Goal: Transaction & Acquisition: Book appointment/travel/reservation

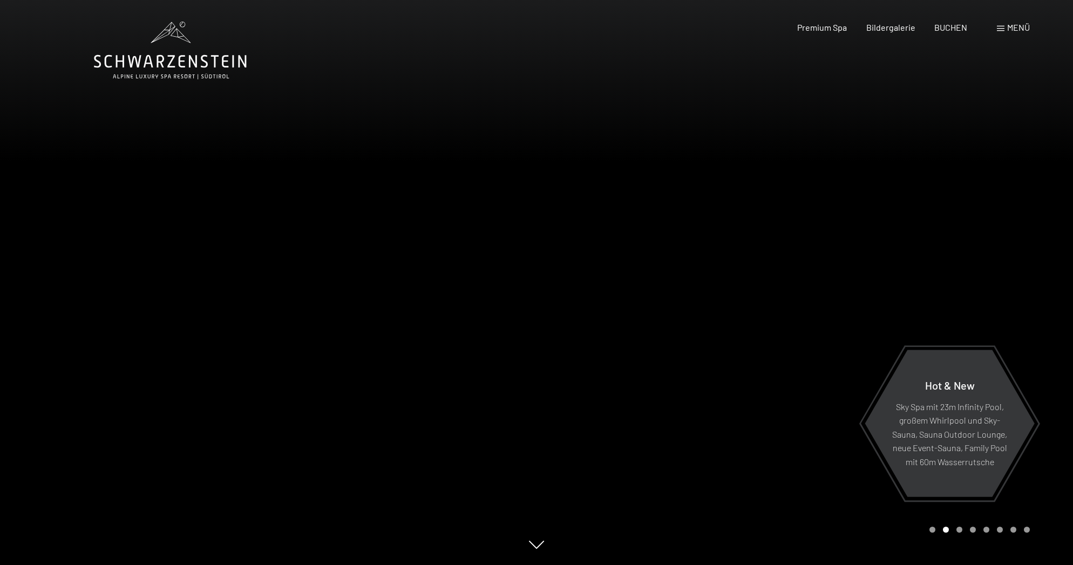
click at [409, 314] on div at bounding box center [268, 282] width 537 height 565
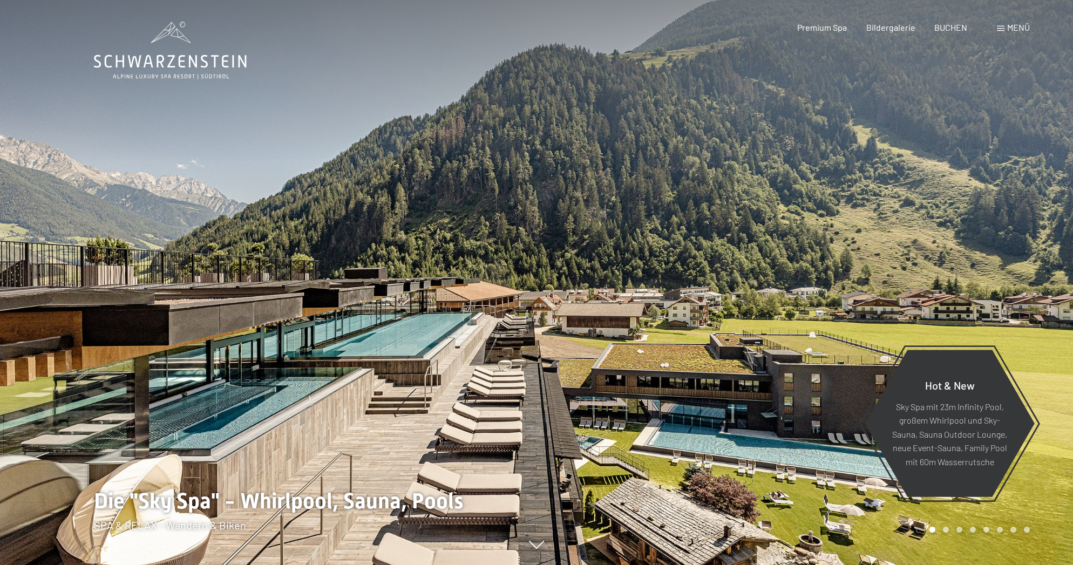
click at [366, 342] on div at bounding box center [268, 282] width 537 height 565
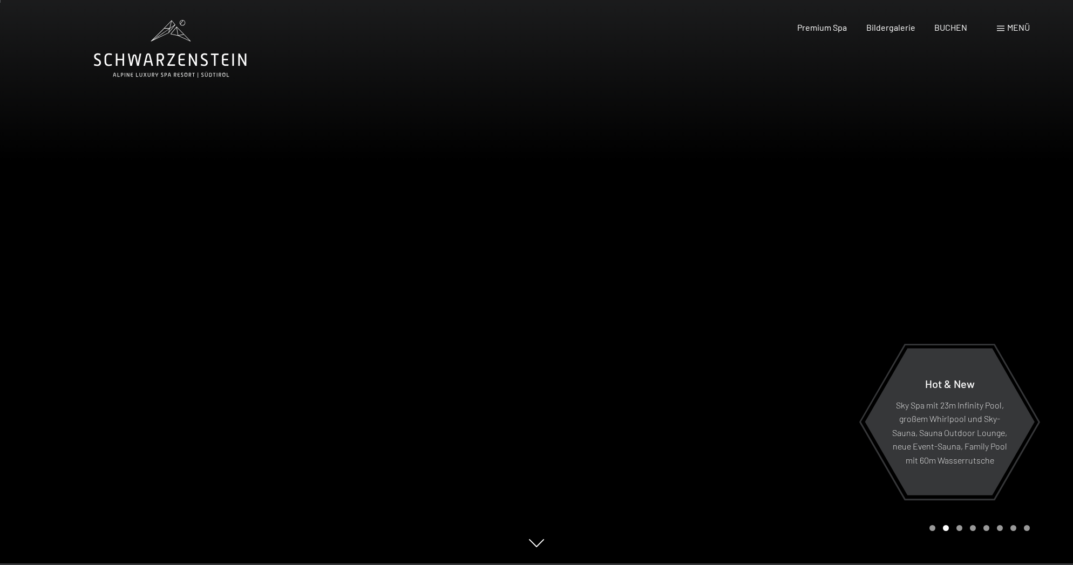
scroll to position [0, 1]
click at [538, 477] on div at bounding box center [805, 282] width 537 height 565
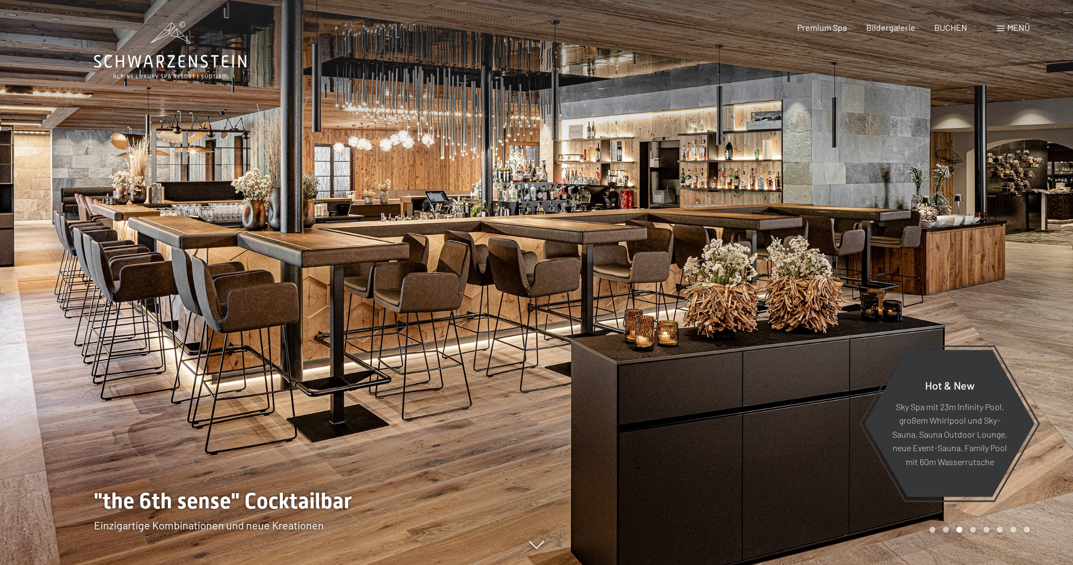
click at [538, 477] on div at bounding box center [805, 282] width 537 height 565
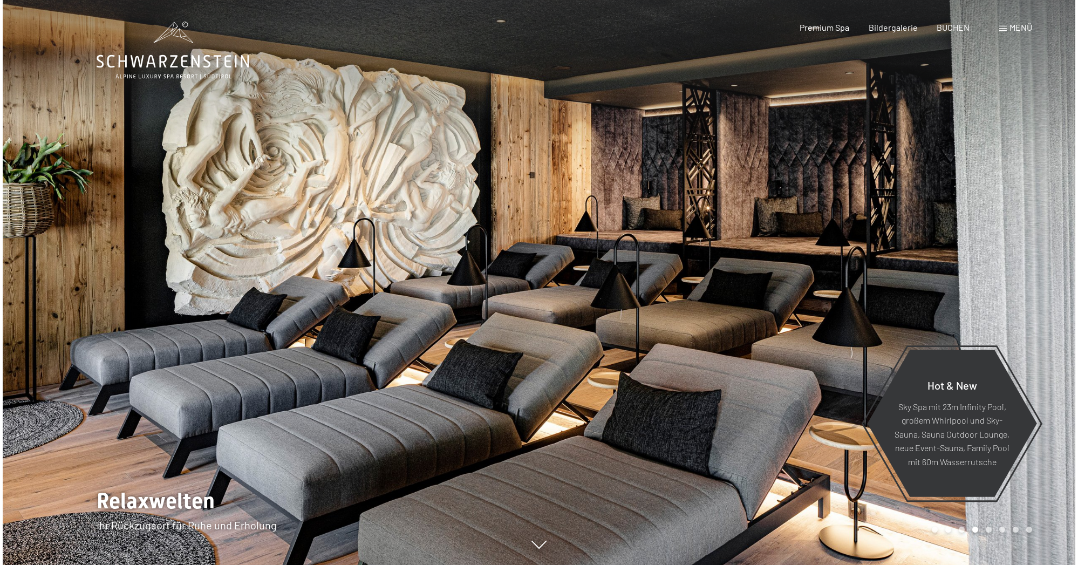
scroll to position [0, 0]
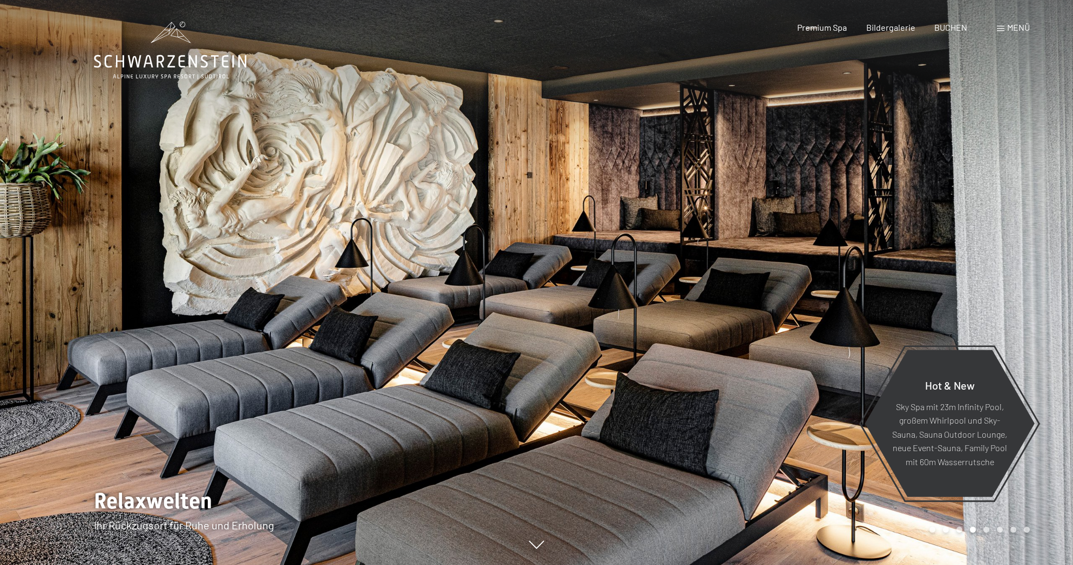
click at [532, 474] on div at bounding box center [268, 282] width 537 height 565
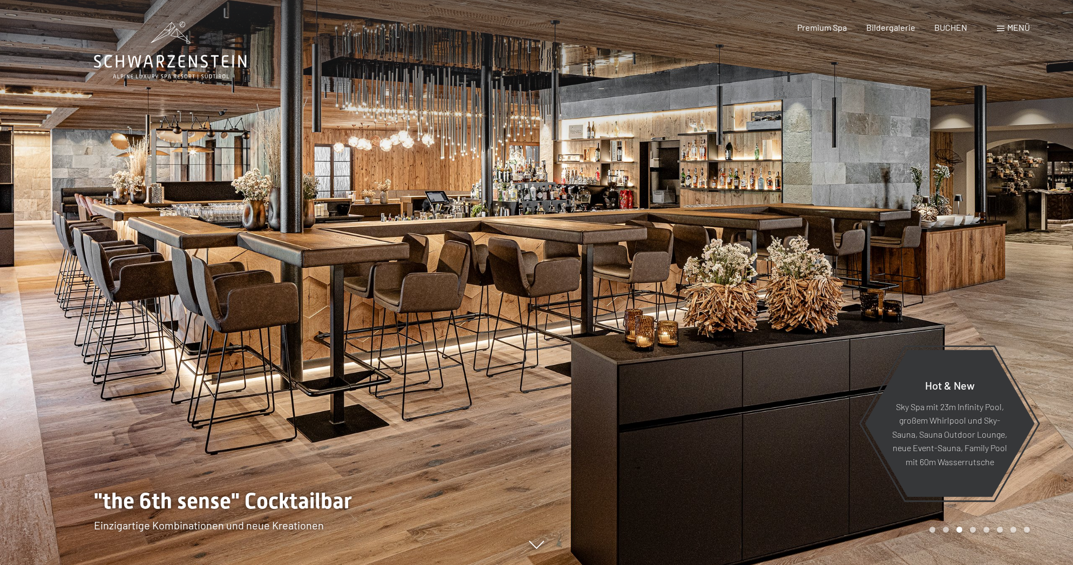
click at [360, 268] on div at bounding box center [268, 282] width 537 height 565
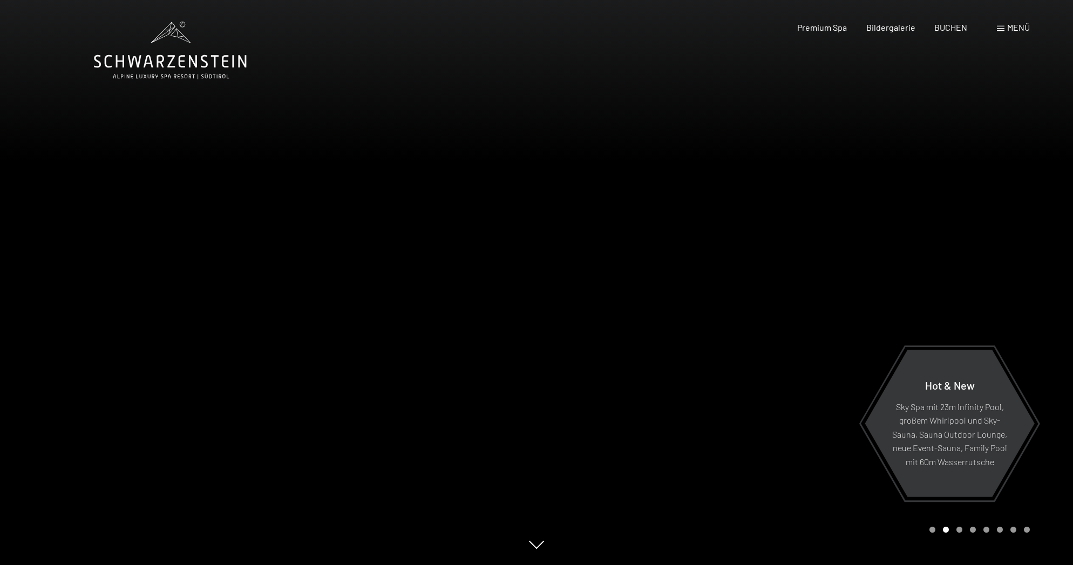
click at [363, 292] on div at bounding box center [268, 282] width 537 height 565
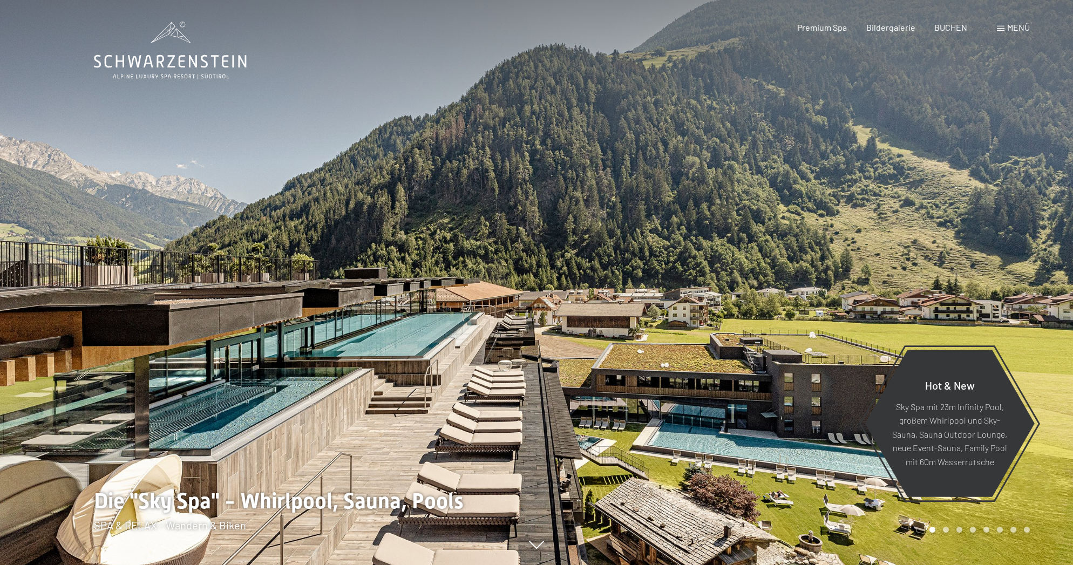
click at [366, 293] on div at bounding box center [268, 282] width 537 height 565
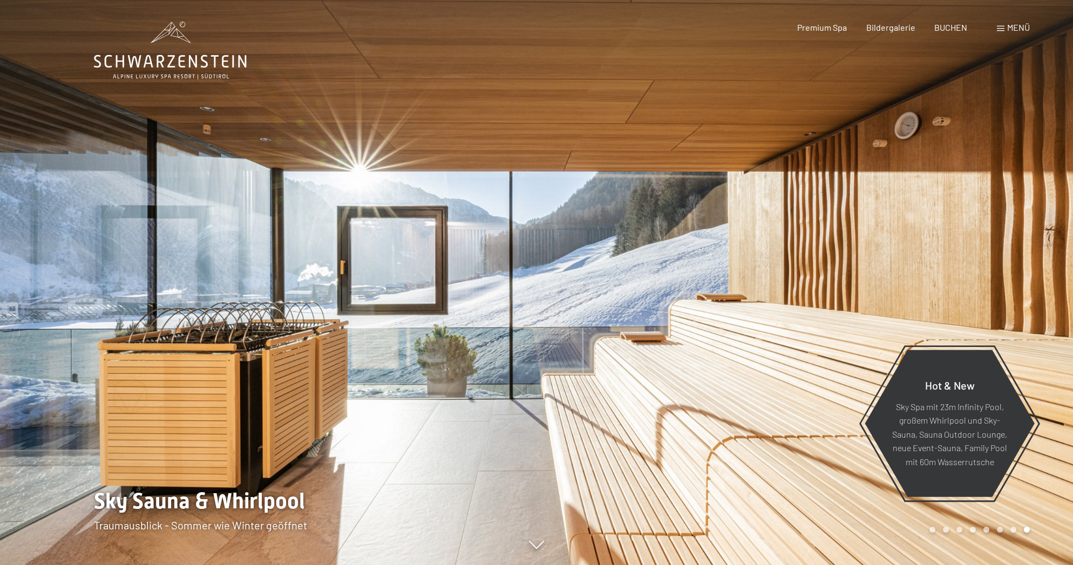
click at [366, 293] on div at bounding box center [268, 282] width 537 height 565
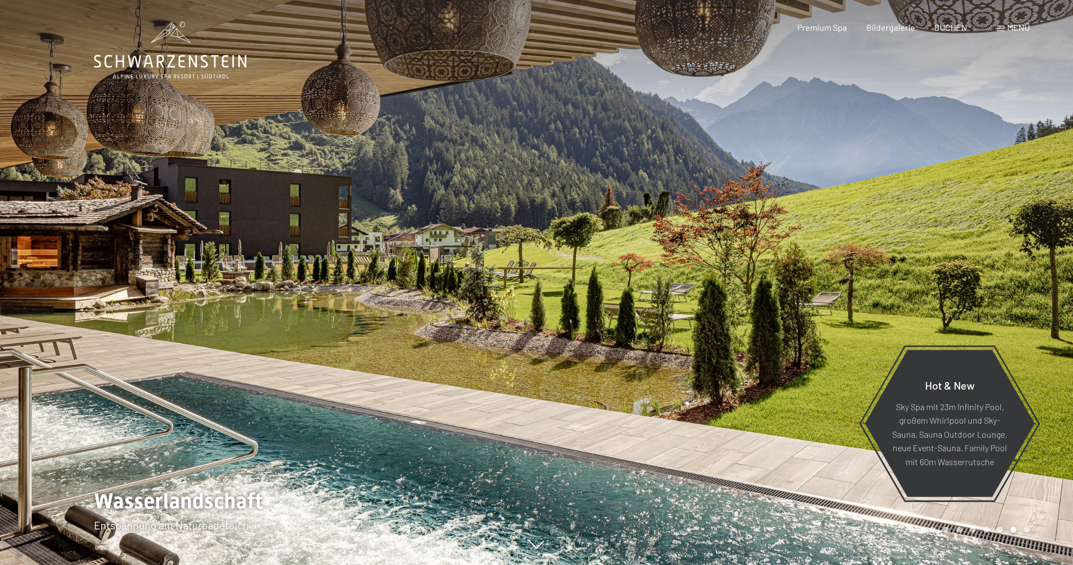
click at [366, 293] on div at bounding box center [268, 282] width 537 height 565
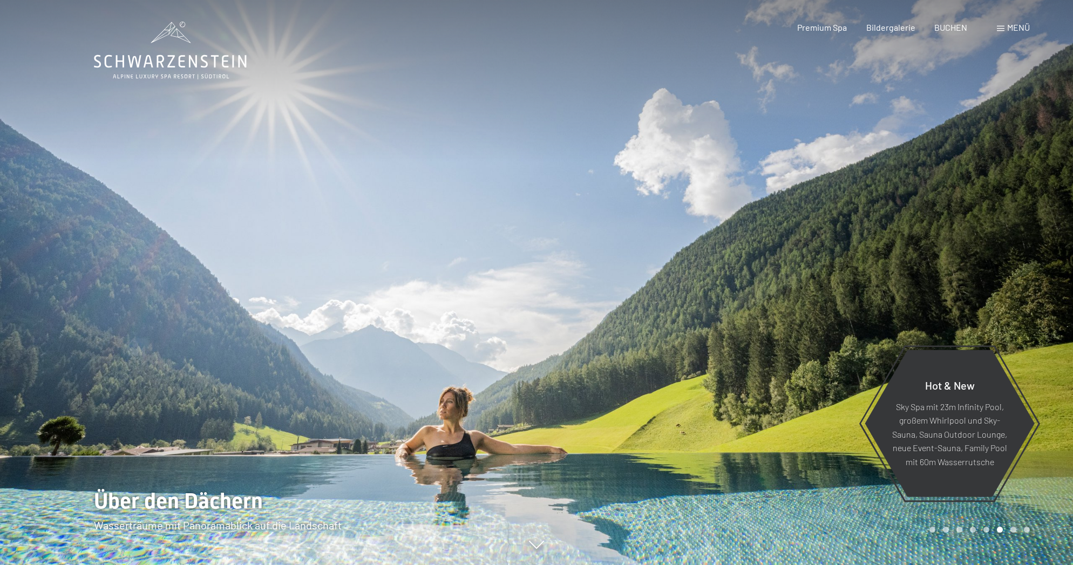
click at [366, 293] on div at bounding box center [268, 282] width 537 height 565
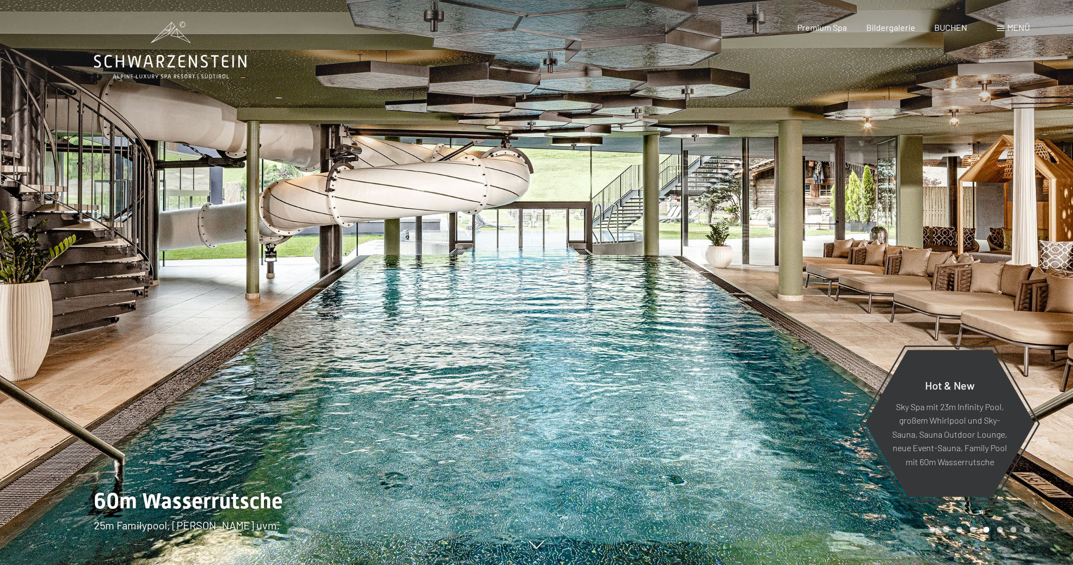
click at [366, 293] on div at bounding box center [268, 282] width 537 height 565
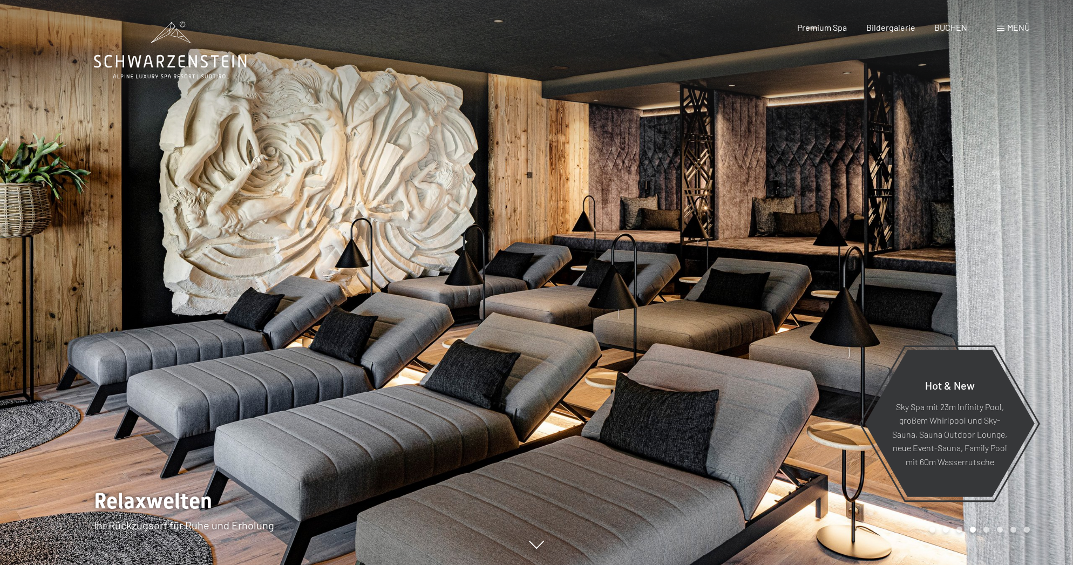
click at [366, 293] on div at bounding box center [268, 282] width 537 height 565
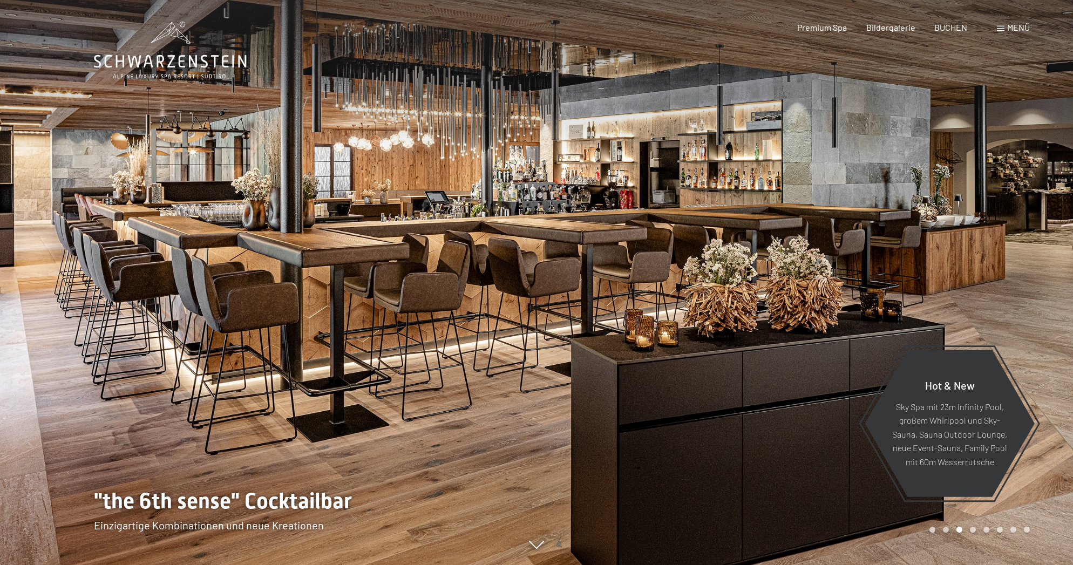
click at [366, 293] on div at bounding box center [268, 282] width 537 height 565
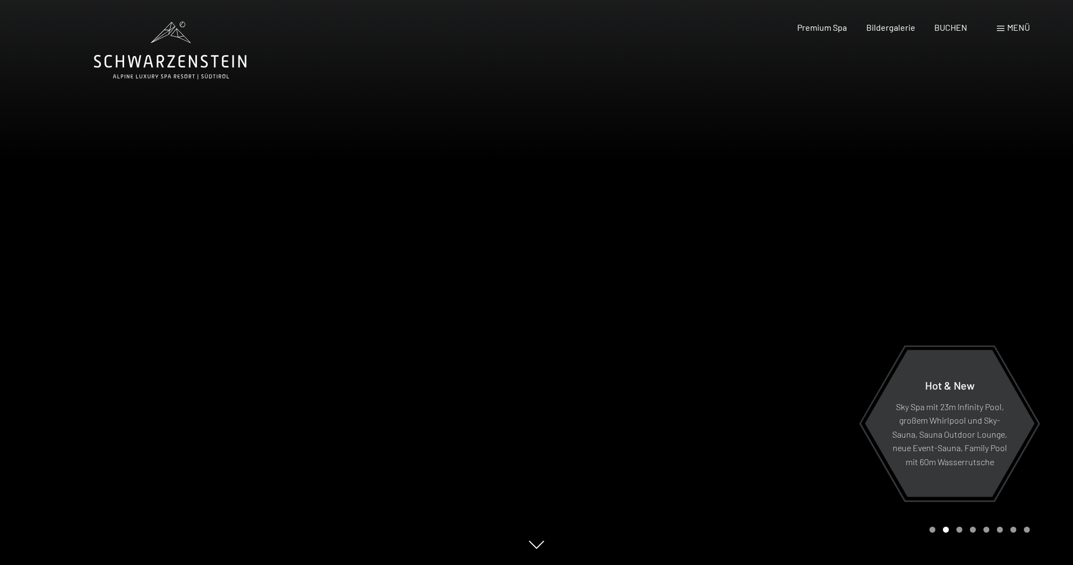
click at [366, 293] on div at bounding box center [268, 282] width 537 height 565
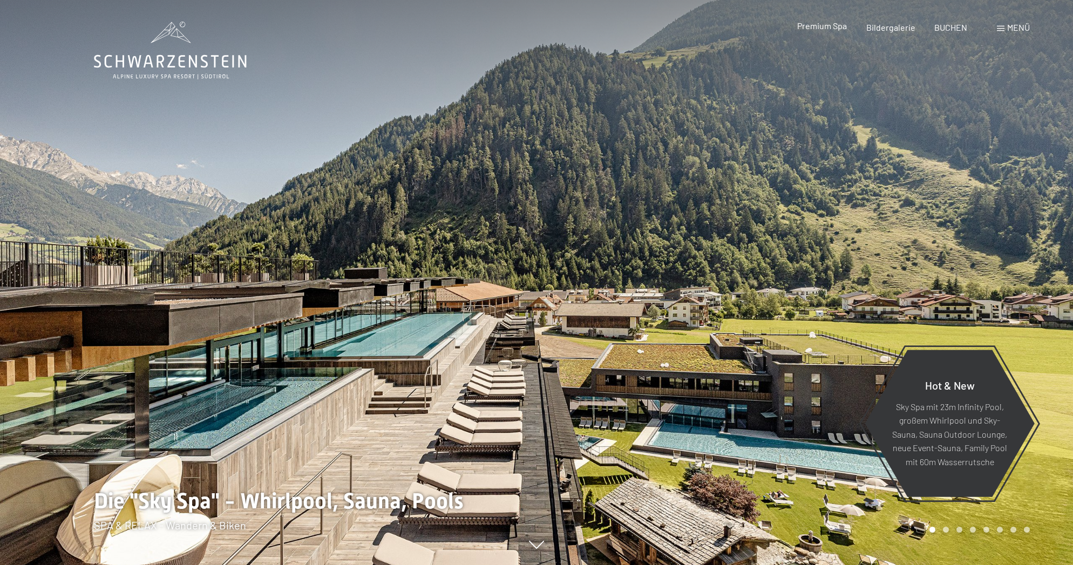
click at [825, 25] on span "Premium Spa" at bounding box center [822, 26] width 50 height 10
click at [1014, 26] on span "Menü" at bounding box center [1018, 27] width 23 height 10
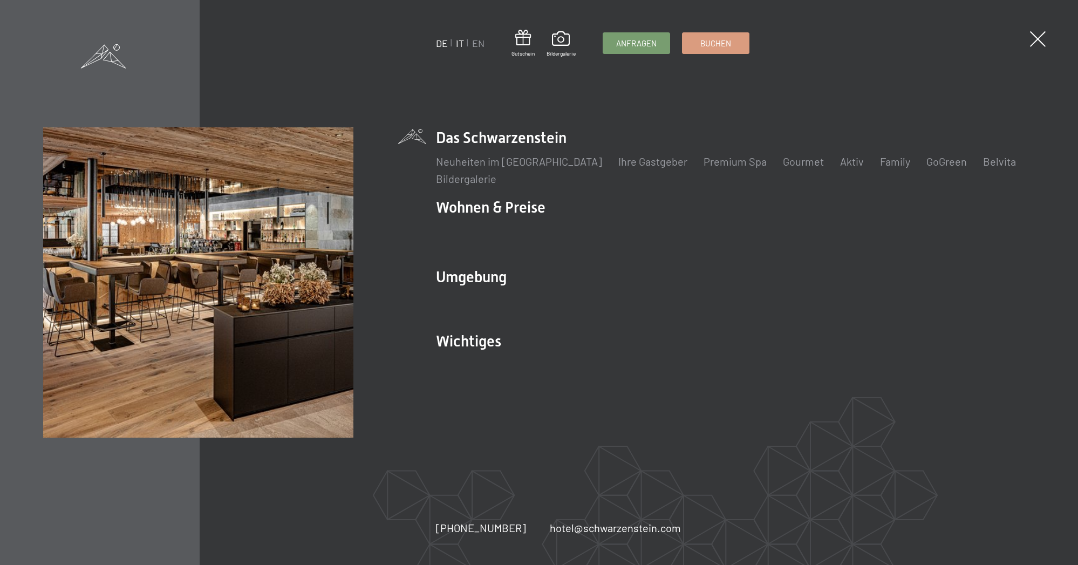
click at [458, 44] on link "IT" at bounding box center [460, 43] width 8 height 12
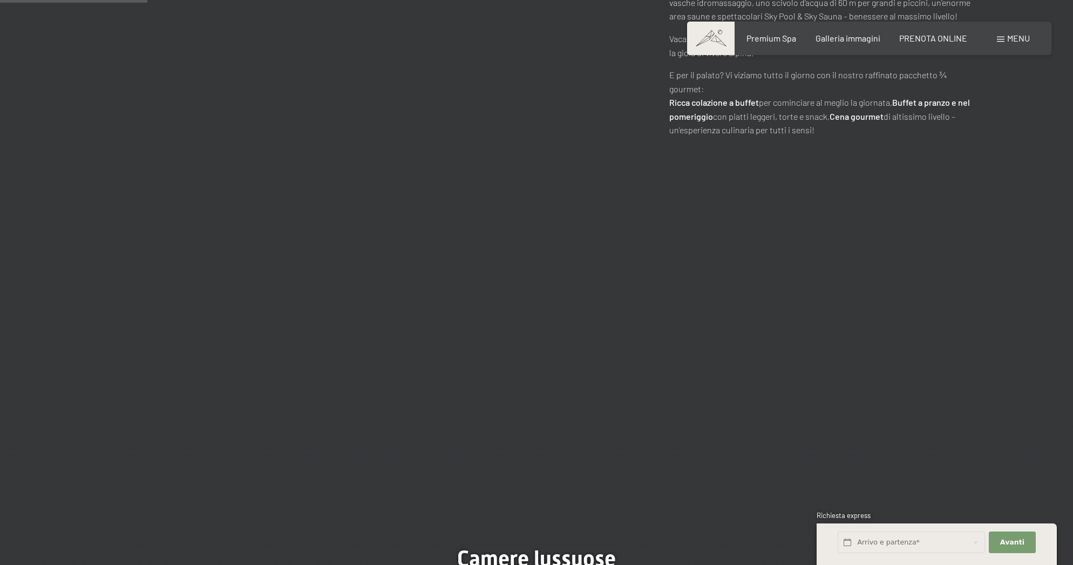
scroll to position [885, 0]
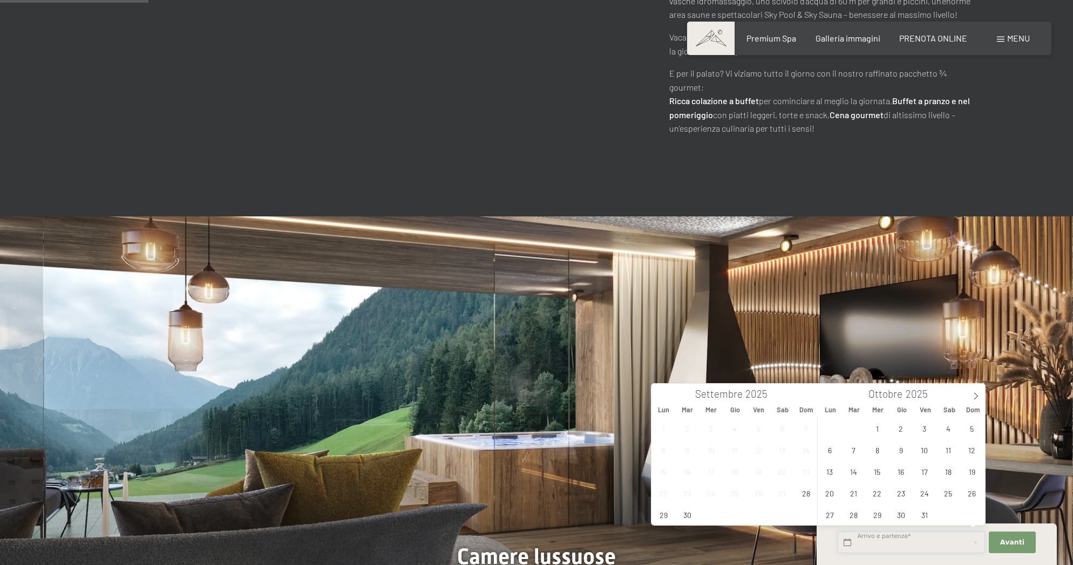
click at [905, 546] on input "text" at bounding box center [911, 543] width 147 height 22
click at [901, 427] on span "2" at bounding box center [901, 428] width 21 height 21
click at [976, 431] on span "5" at bounding box center [971, 428] width 21 height 21
type input "Gio. 02/10/2025 - Dom. 05/10/2025"
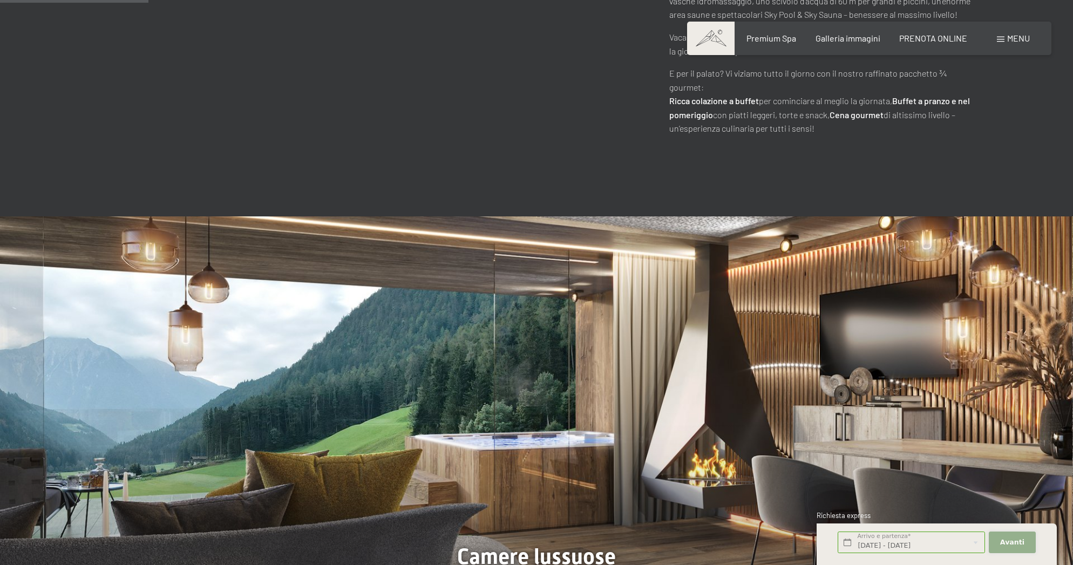
click at [1013, 542] on span "Avanti" at bounding box center [1012, 543] width 24 height 10
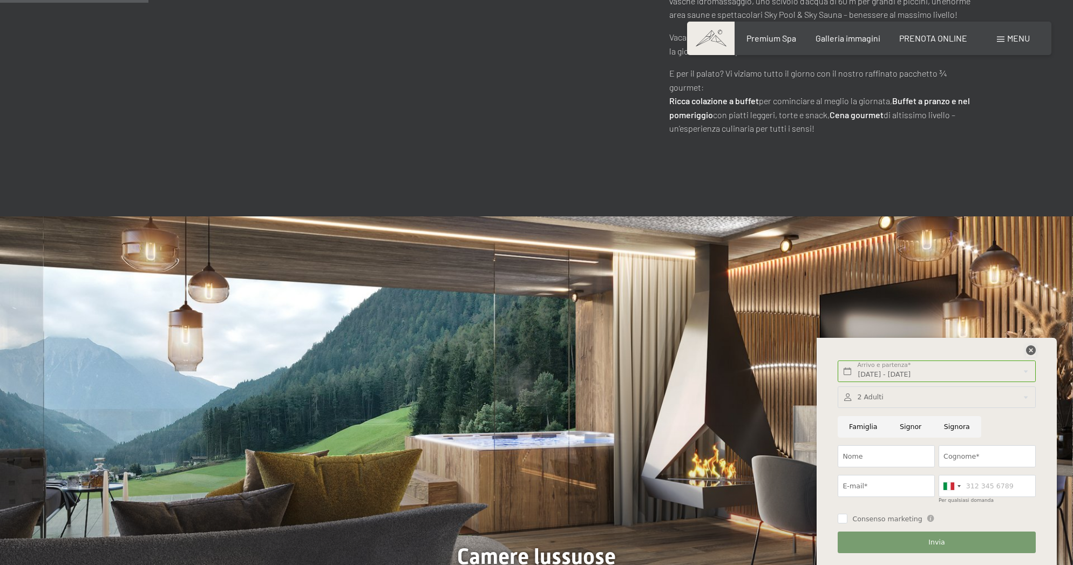
click at [1030, 352] on icon at bounding box center [1031, 350] width 10 height 10
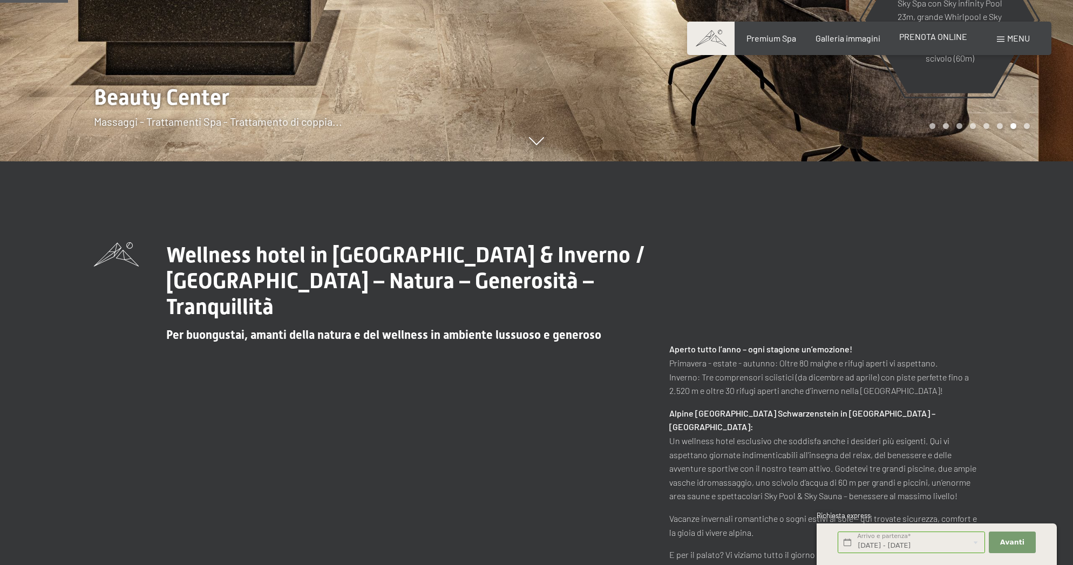
scroll to position [407, 0]
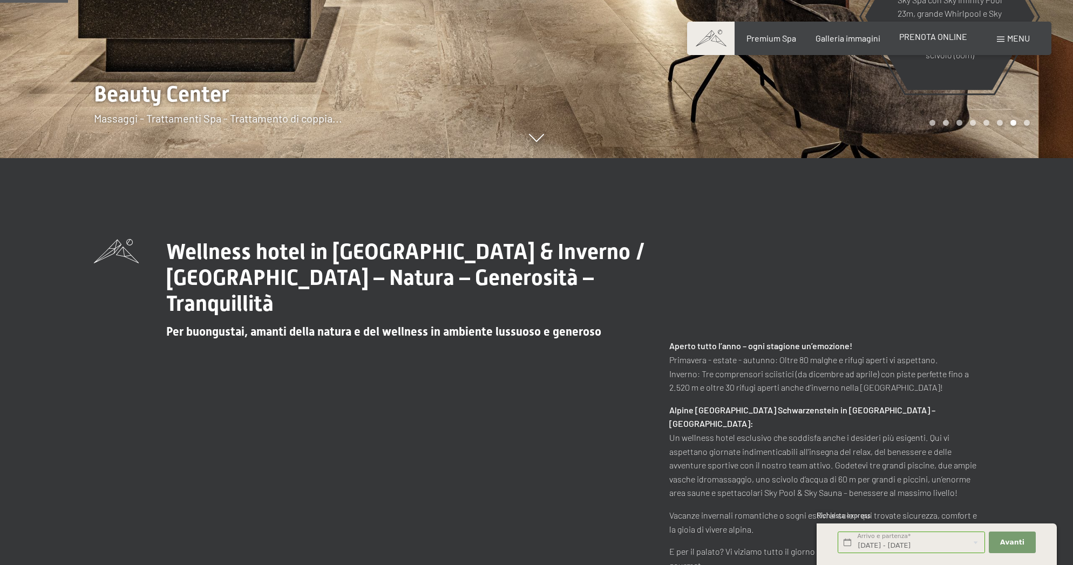
click at [938, 41] on span "PRENOTA ONLINE" at bounding box center [933, 36] width 68 height 10
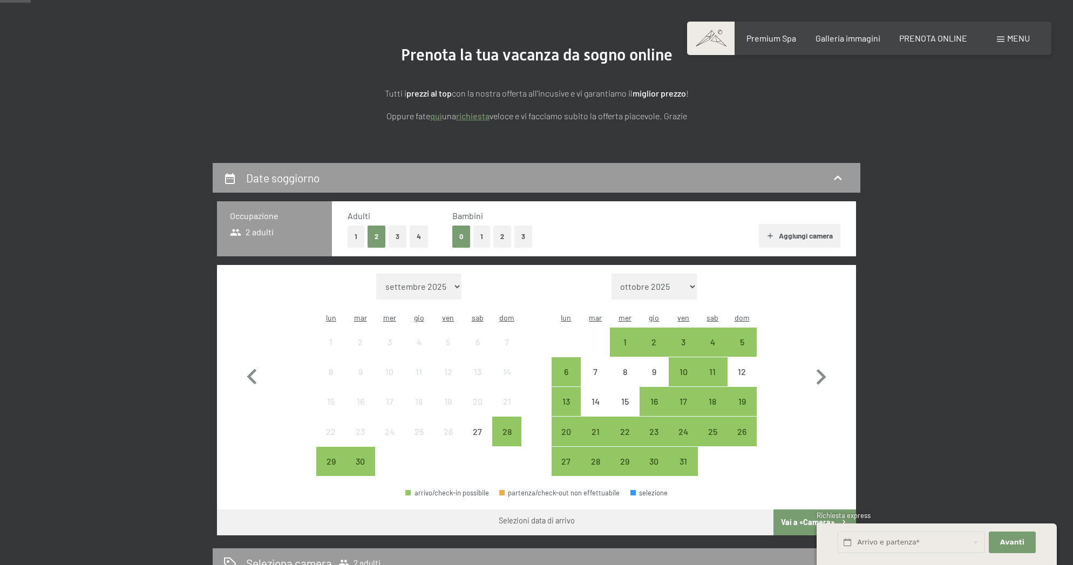
scroll to position [104, 0]
click at [651, 337] on div "2" at bounding box center [654, 350] width 27 height 27
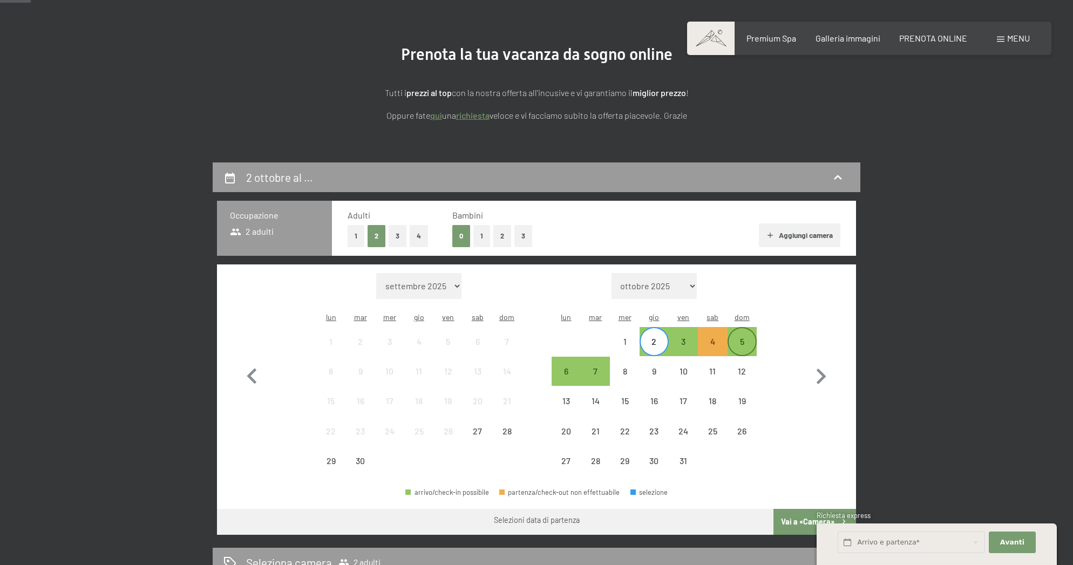
click at [746, 337] on div "5" at bounding box center [742, 350] width 27 height 27
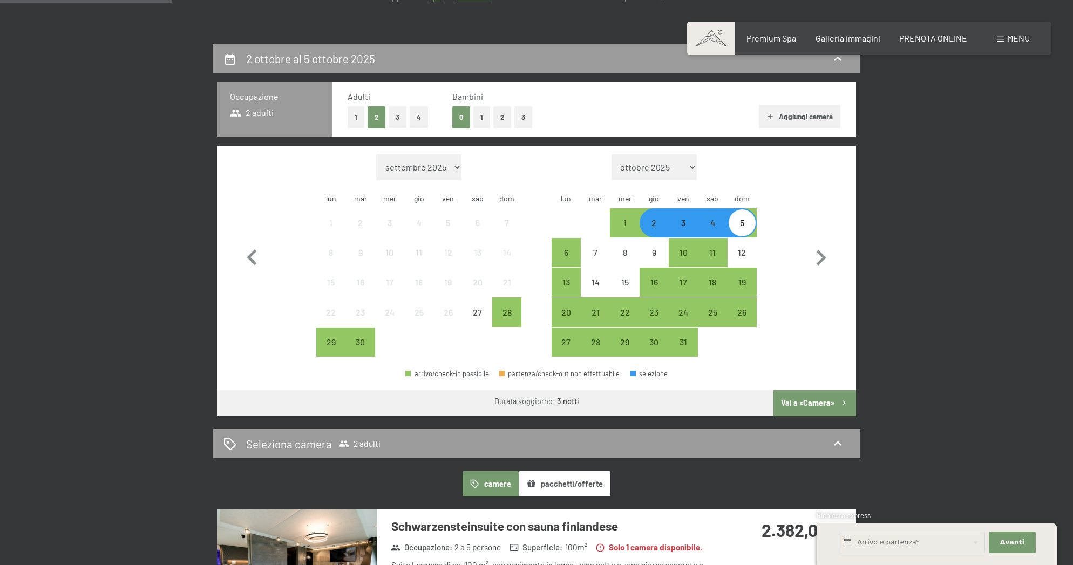
scroll to position [223, 0]
click at [803, 390] on button "Vai a «Camera»" at bounding box center [814, 403] width 83 height 26
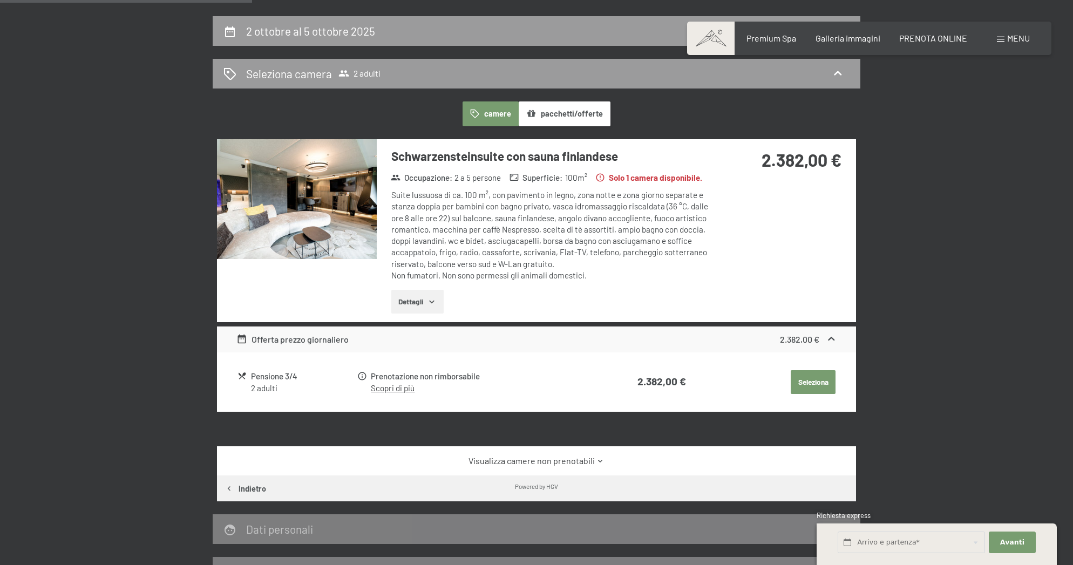
scroll to position [250, 0]
click at [368, 71] on span "2 adulti" at bounding box center [359, 73] width 42 height 11
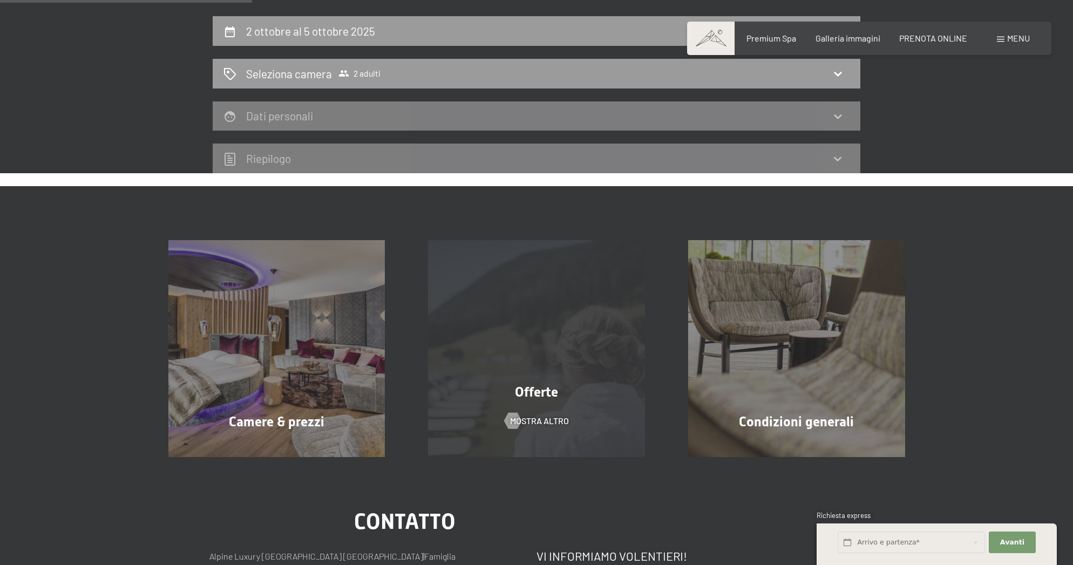
click at [532, 404] on div "Offerte mostra altro" at bounding box center [536, 348] width 260 height 217
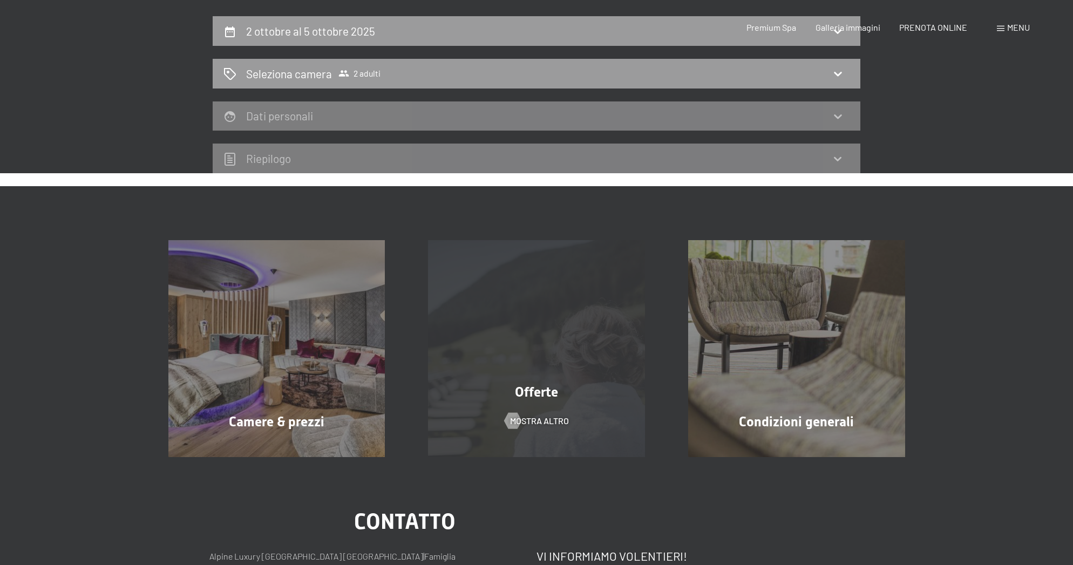
scroll to position [0, 0]
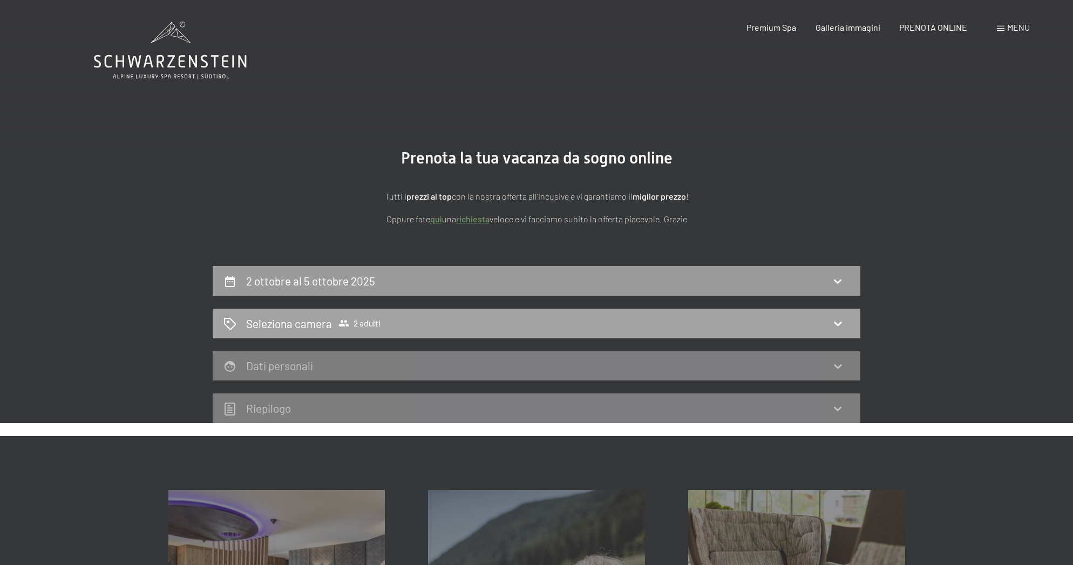
click at [367, 321] on span "2 adulti" at bounding box center [359, 323] width 42 height 11
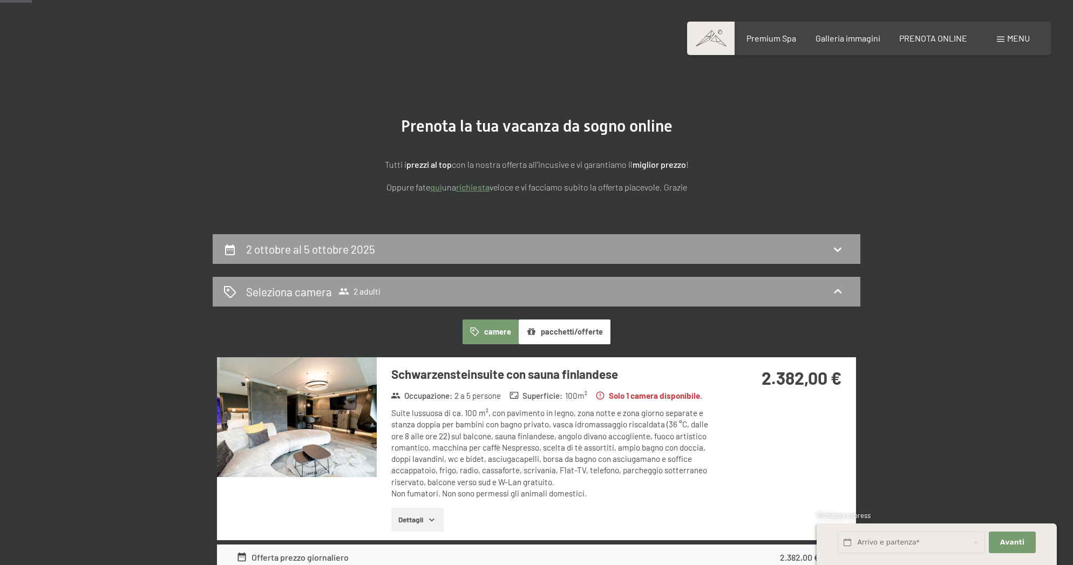
scroll to position [33, 0]
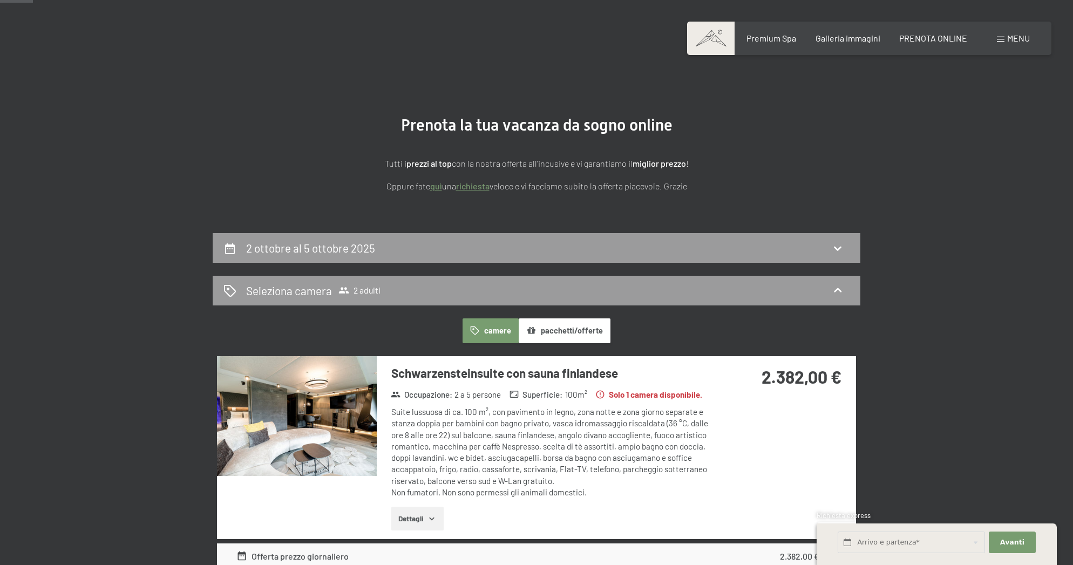
click at [499, 329] on button "camere" at bounding box center [491, 330] width 56 height 25
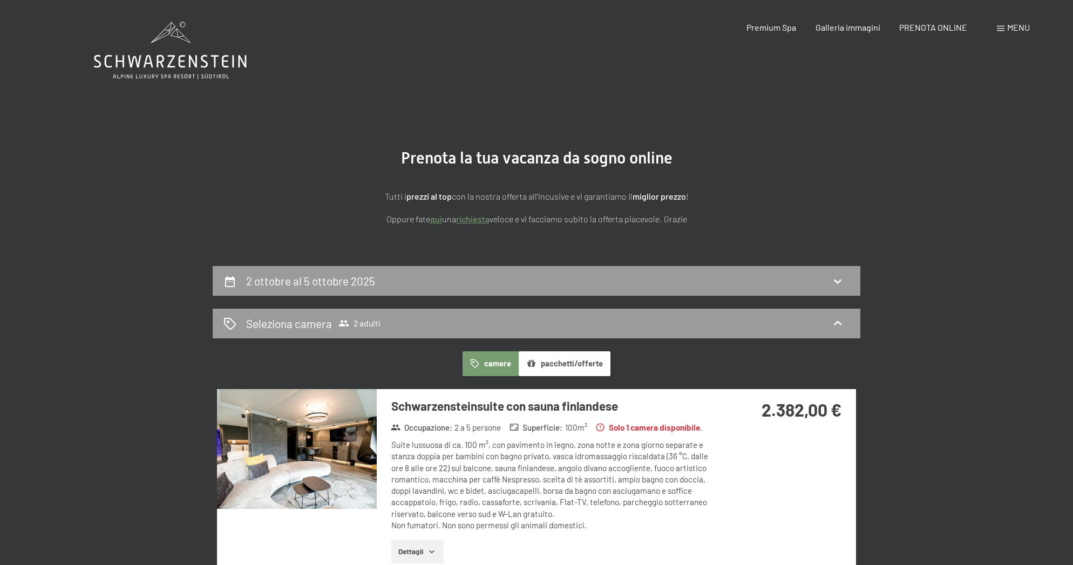
scroll to position [0, 0]
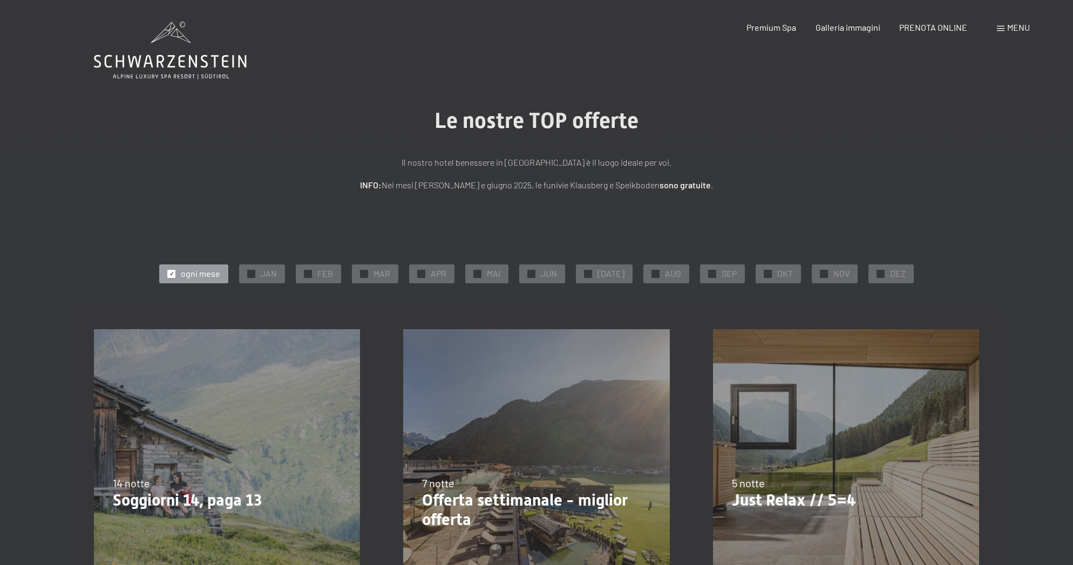
click at [786, 483] on div "5 notte" at bounding box center [846, 483] width 228 height 15
